Goal: Check status: Check status

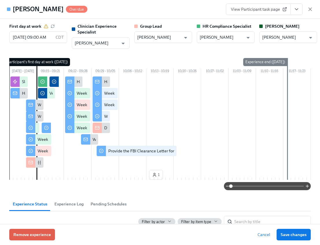
click at [296, 8] on icon "View task page" at bounding box center [296, 9] width 6 height 6
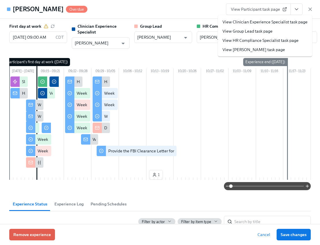
click at [194, 6] on div "[PERSON_NAME] Overdue View Participant task page View Clinician Experience Spec…" at bounding box center [160, 9] width 320 height 19
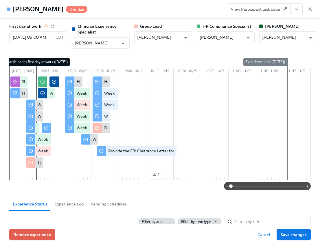
click at [296, 9] on icon "View task page" at bounding box center [296, 9] width 6 height 6
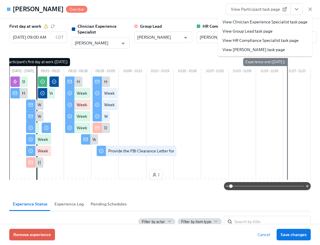
click at [291, 20] on link "View Clinician Experience Specialist task page" at bounding box center [264, 22] width 85 height 6
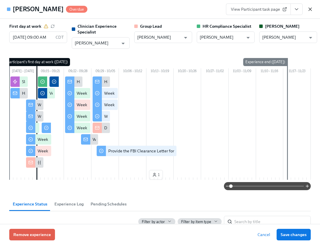
click at [311, 7] on icon "button" at bounding box center [310, 9] width 6 height 6
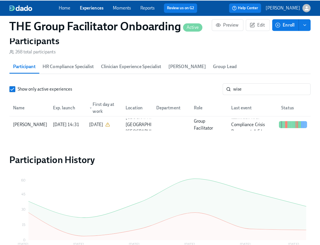
scroll to position [0, 8370]
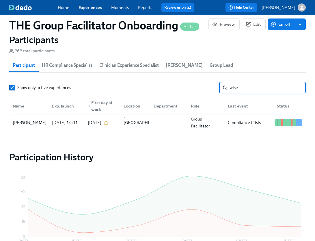
click at [256, 89] on input "wise" at bounding box center [268, 88] width 76 height 12
type input "lust"
click at [40, 125] on div "[PERSON_NAME]" at bounding box center [28, 123] width 37 height 12
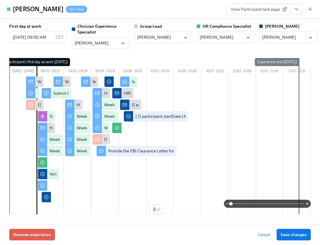
click at [296, 8] on icon "View task page" at bounding box center [296, 9] width 6 height 6
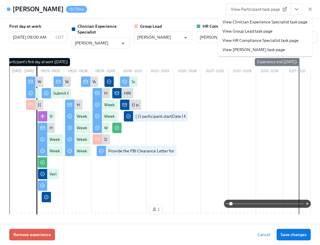
click at [237, 22] on link "View Clinician Experience Specialist task page" at bounding box center [264, 22] width 85 height 6
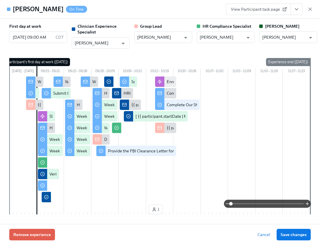
scroll to position [0, 8375]
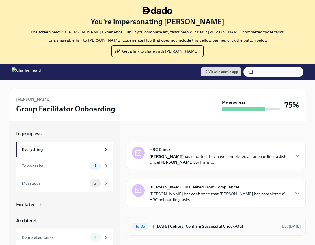
click at [203, 226] on h6 "[ Sep 15th Cohort] Confirm Successful Check-Out" at bounding box center [215, 226] width 125 height 6
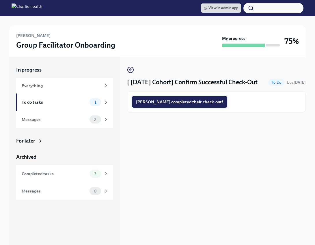
click at [170, 99] on span "Crystal completed their check-out!" at bounding box center [179, 102] width 87 height 6
